Goal: Information Seeking & Learning: Learn about a topic

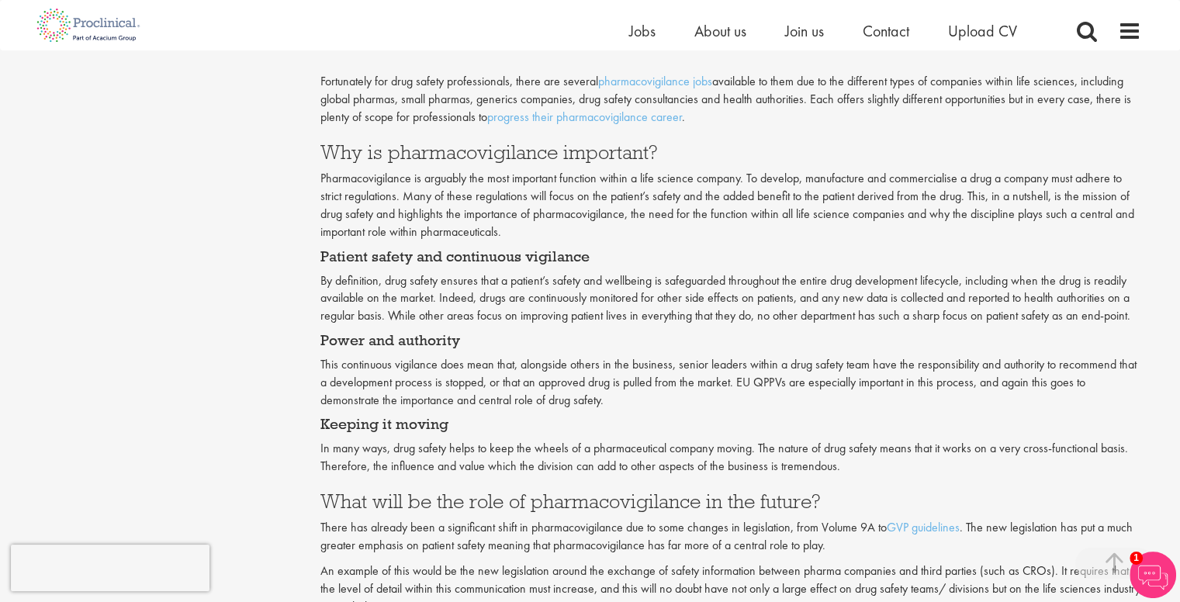
scroll to position [1445, 0]
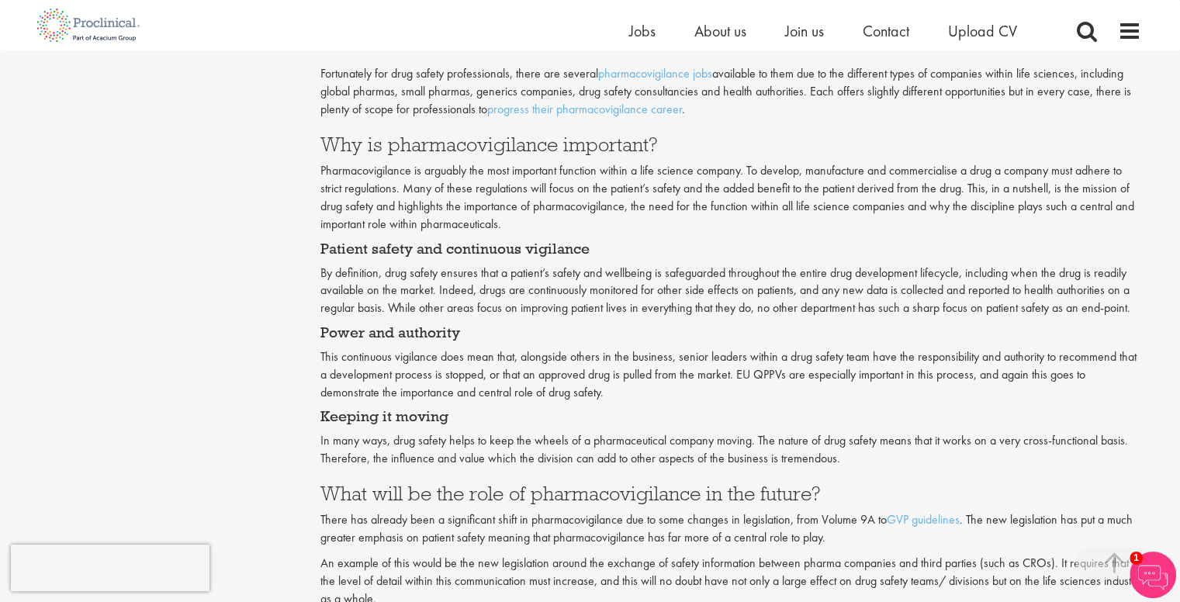
scroll to position [1452, 0]
drag, startPoint x: 323, startPoint y: 140, endPoint x: 592, endPoint y: 240, distance: 287.5
drag, startPoint x: 592, startPoint y: 240, endPoint x: 512, endPoint y: 237, distance: 80.7
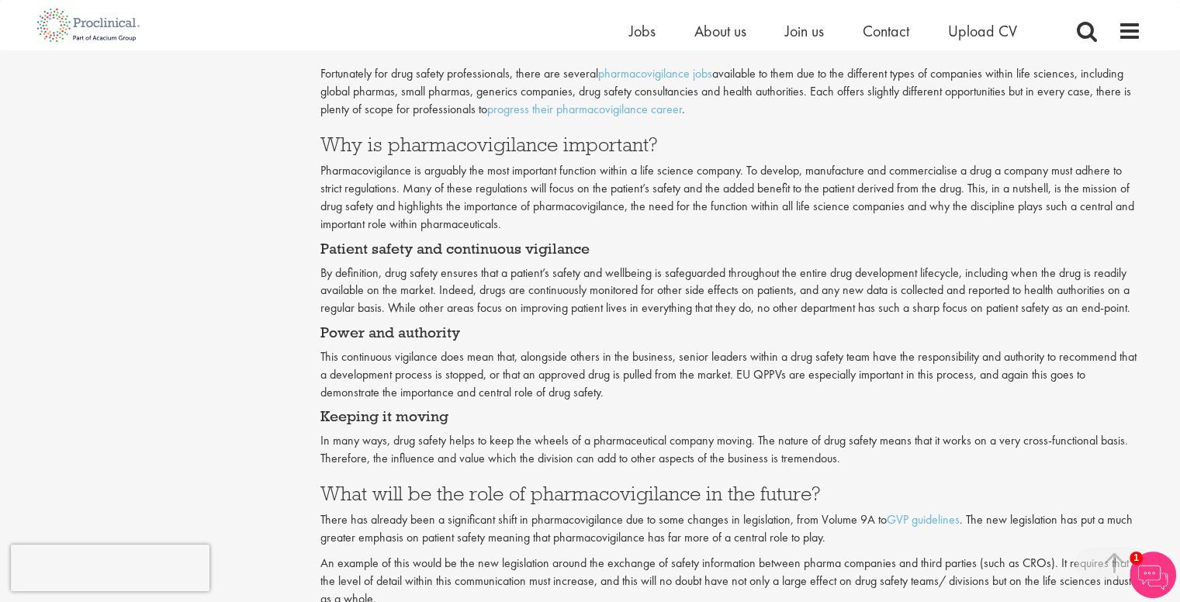
click at [484, 216] on p "Pharmacovigilance is arguably the most important function within a life science…" at bounding box center [730, 197] width 820 height 71
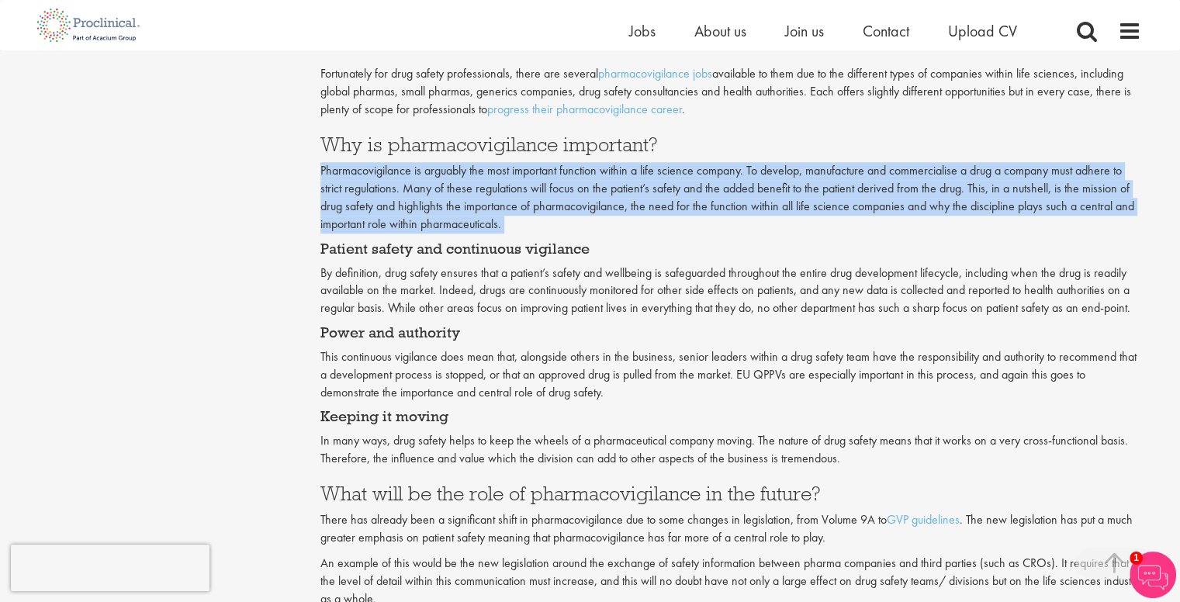
click at [484, 216] on p "Pharmacovigilance is arguably the most important function within a life science…" at bounding box center [730, 197] width 820 height 71
copy div "Pharmacovigilance is arguably the most important function within a life science…"
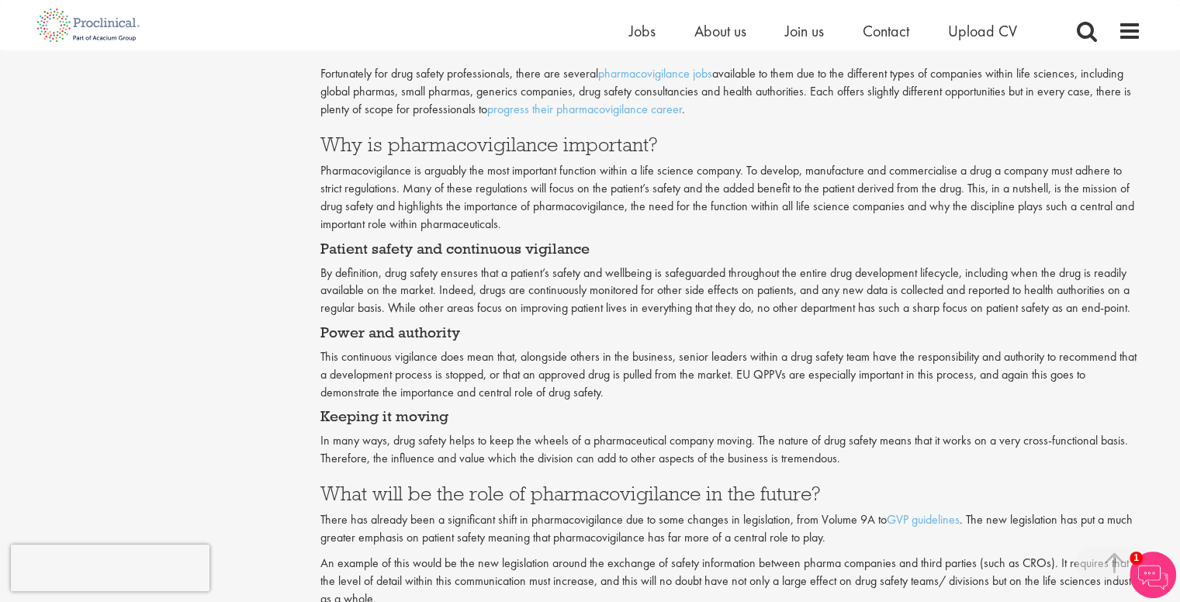
drag, startPoint x: 382, startPoint y: 278, endPoint x: 530, endPoint y: 324, distance: 154.3
drag, startPoint x: 530, startPoint y: 324, endPoint x: 385, endPoint y: 271, distance: 153.8
click at [385, 271] on p "By definition, drug safety ensures that a patient’s safety and wellbeing is saf…" at bounding box center [730, 291] width 820 height 54
click at [382, 271] on p "By definition, drug safety ensures that a patient’s safety and wellbeing is saf…" at bounding box center [730, 291] width 820 height 54
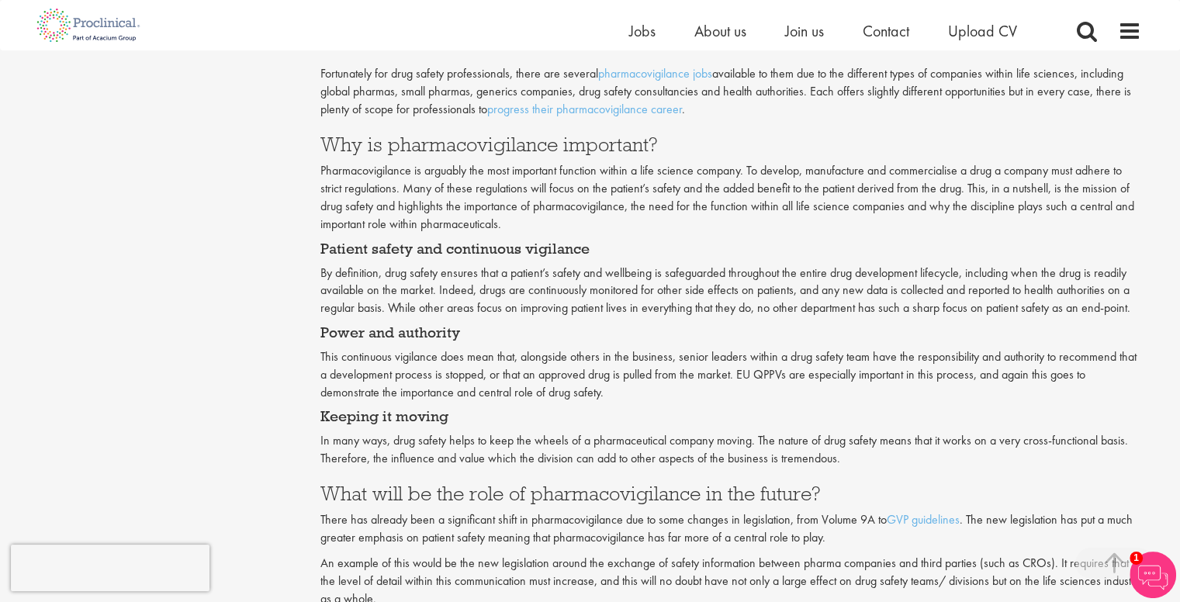
click at [382, 271] on p "By definition, drug safety ensures that a patient’s safety and wellbeing is saf…" at bounding box center [730, 291] width 820 height 54
click at [387, 271] on p "By definition, drug safety ensures that a patient’s safety and wellbeing is saf…" at bounding box center [730, 291] width 820 height 54
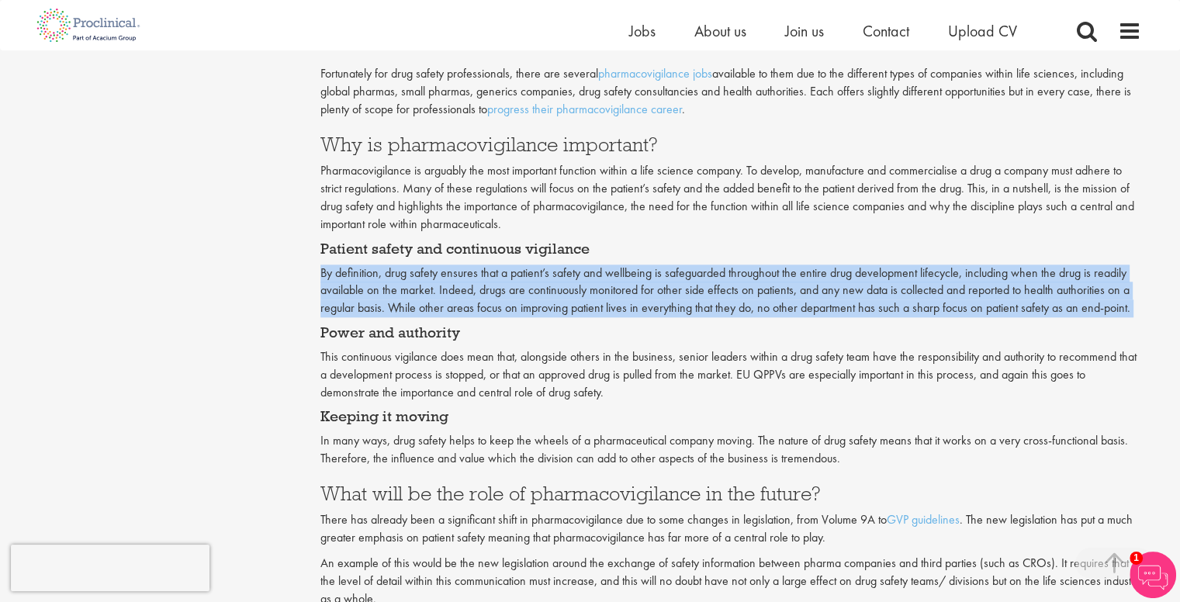
click at [387, 271] on p "By definition, drug safety ensures that a patient’s safety and wellbeing is saf…" at bounding box center [730, 291] width 820 height 54
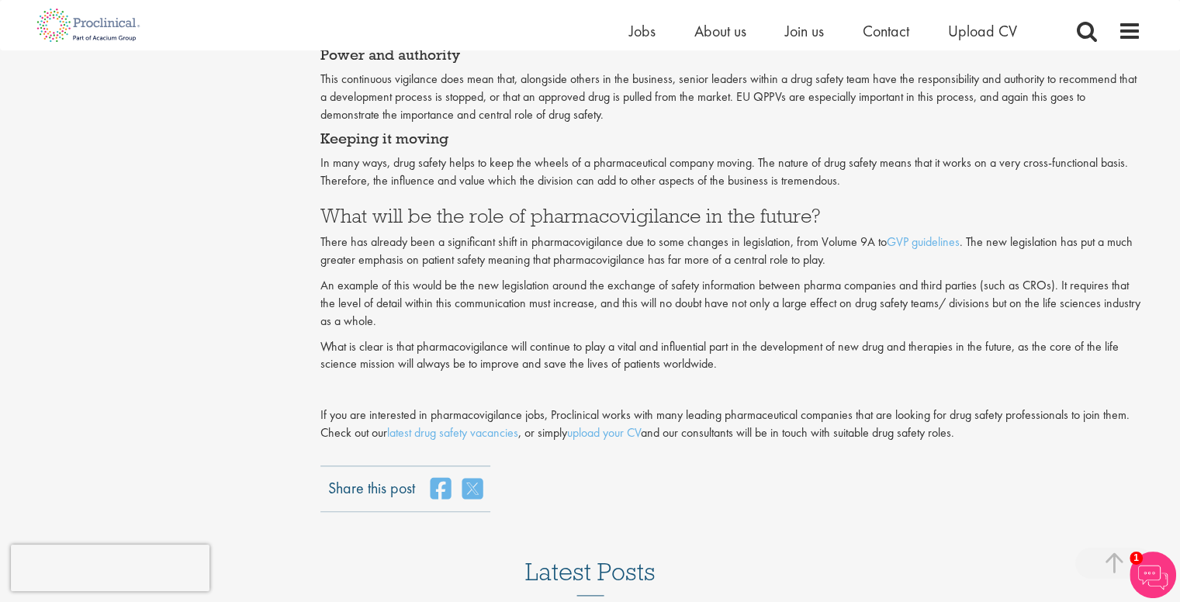
scroll to position [1722, 0]
